Goal: Task Accomplishment & Management: Manage account settings

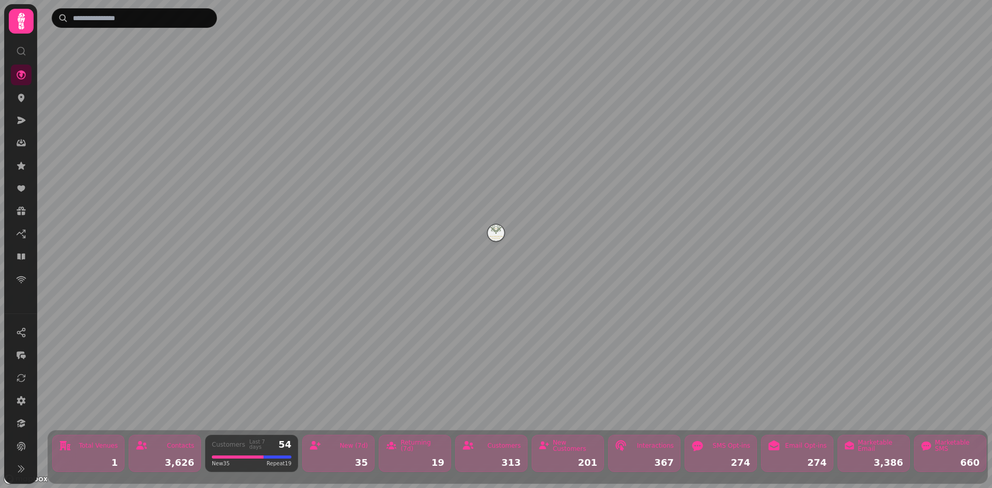
click at [21, 26] on icon at bounding box center [21, 21] width 21 height 21
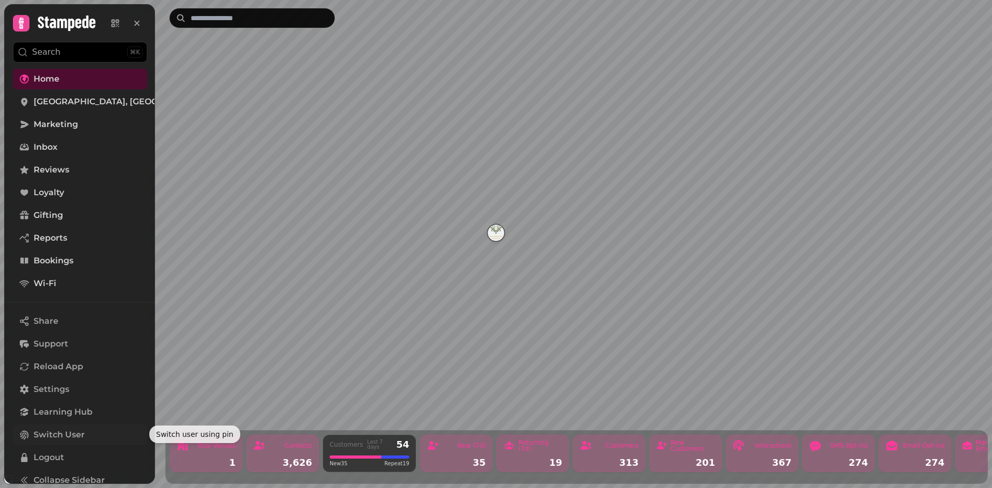
scroll to position [11, 0]
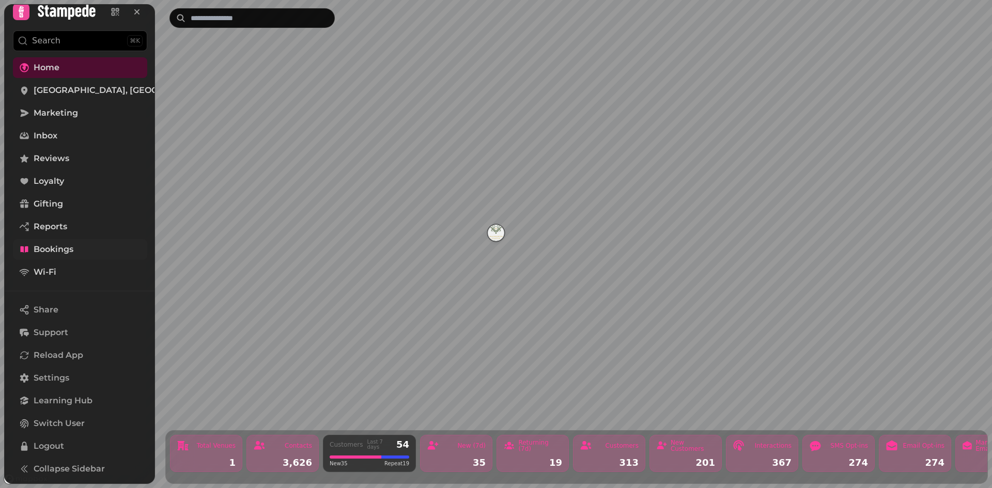
click at [50, 251] on span "Bookings" at bounding box center [54, 249] width 40 height 12
